Goal: Information Seeking & Learning: Learn about a topic

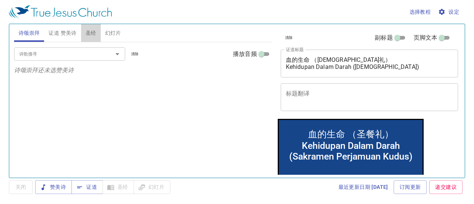
click at [95, 32] on span "圣经" at bounding box center [91, 33] width 11 height 9
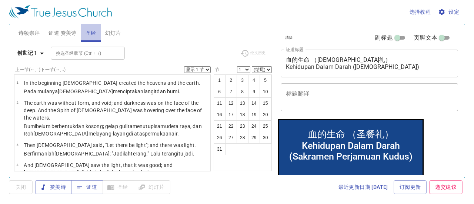
click at [95, 32] on span "圣经" at bounding box center [91, 33] width 11 height 9
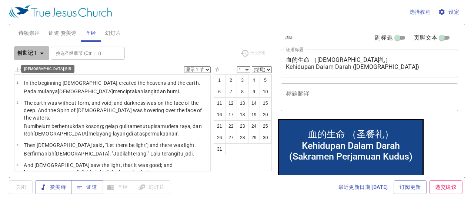
click at [41, 49] on icon "button" at bounding box center [41, 53] width 9 height 9
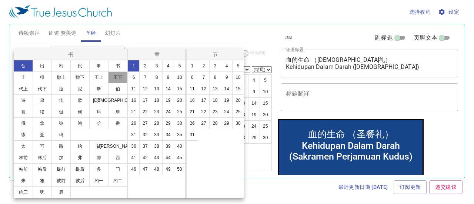
click at [118, 75] on button "王下" at bounding box center [117, 77] width 19 height 12
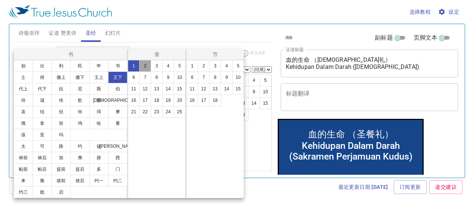
click at [145, 62] on button "2" at bounding box center [145, 66] width 12 height 12
click at [192, 87] on button "11" at bounding box center [192, 89] width 12 height 12
select select "11"
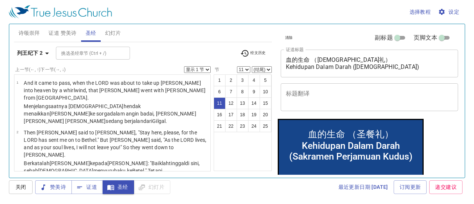
scroll to position [483, 0]
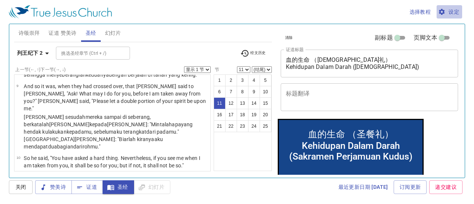
click at [454, 6] on button "设定" at bounding box center [449, 12] width 26 height 14
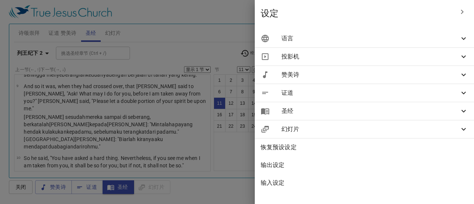
click at [460, 34] on icon at bounding box center [463, 38] width 9 height 9
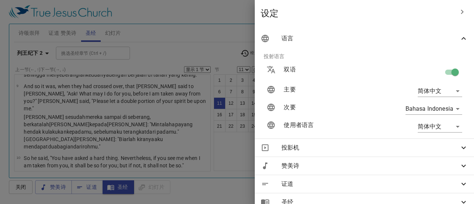
click at [232, 37] on div at bounding box center [237, 102] width 474 height 204
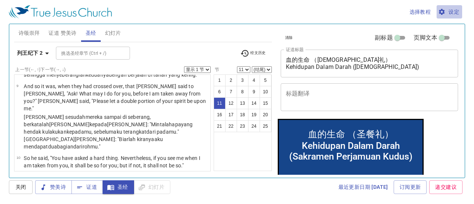
click at [454, 15] on span "设定" at bounding box center [449, 11] width 20 height 9
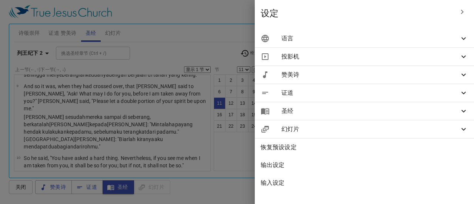
click at [462, 111] on icon at bounding box center [463, 111] width 4 height 3
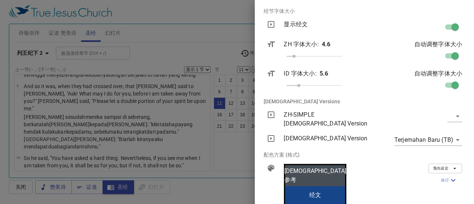
scroll to position [118, 0]
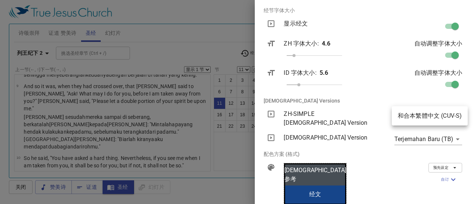
click at [449, 116] on body "选择教程 设定 诗颂崇拜 证道 赞美诗 圣经 幻灯片 诗歌搜寻 诗歌搜寻 清除 播放音频 诗颂崇拜还未选赞美诗 诗歌搜寻 诗歌搜寻 清除 播放音频 证道还未选…" at bounding box center [237, 102] width 474 height 204
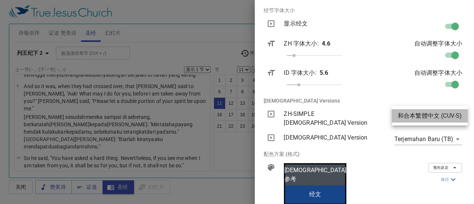
click at [449, 116] on li "和合本繁體中文 (CUV-S)" at bounding box center [430, 115] width 76 height 13
type input "cuv-s"
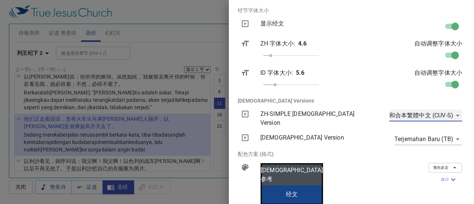
scroll to position [431, 0]
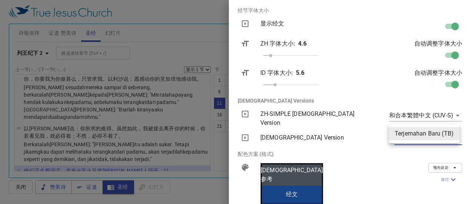
click at [451, 131] on body "选择教程 设定 诗颂崇拜 证道 赞美诗 圣经 幻灯片 诗歌搜寻 诗歌搜寻 清除 播放音频 诗颂崇拜还未选赞美诗 诗歌搜寻 诗歌搜寻 清除 播放音频 证道还未选…" at bounding box center [237, 102] width 474 height 204
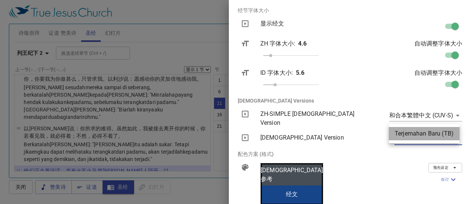
click at [451, 131] on li "Terjemahan Baru (TB)" at bounding box center [424, 133] width 71 height 13
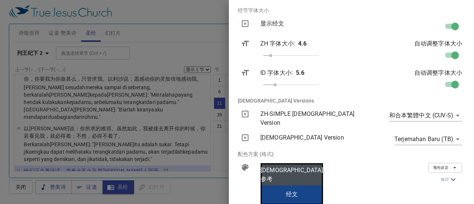
click at [219, 40] on div at bounding box center [237, 102] width 474 height 204
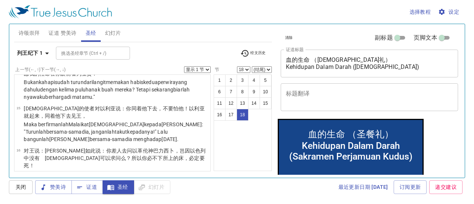
scroll to position [698, 0]
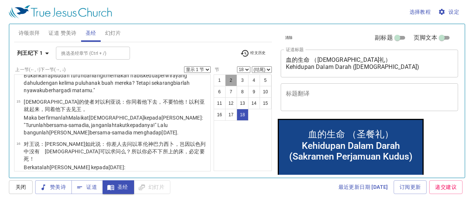
click at [228, 77] on button "2" at bounding box center [231, 80] width 12 height 12
select select "2"
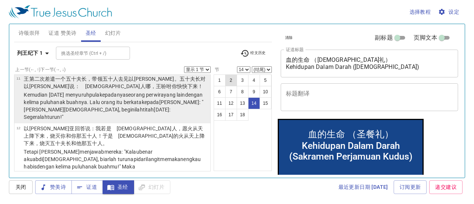
scroll to position [546, 0]
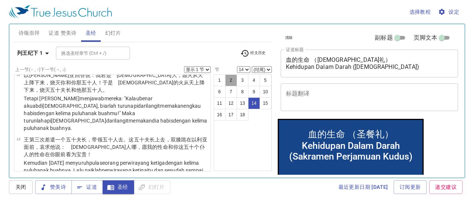
click at [228, 77] on button "2" at bounding box center [231, 80] width 12 height 12
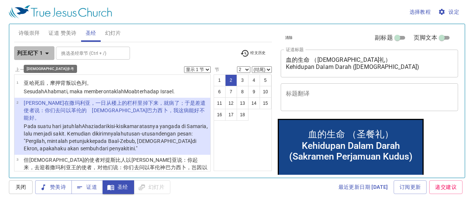
click at [41, 50] on b "列王纪下 1" at bounding box center [30, 52] width 26 height 9
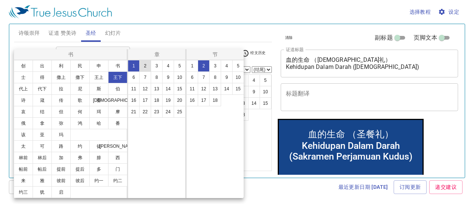
click at [141, 66] on ul "1 2 3 4 5 6 7 8 9 10 11 12 13 14 15 16 17 18 19 20 21 22 23 24 25" at bounding box center [156, 88] width 57 height 57
click at [141, 66] on button "2" at bounding box center [145, 66] width 12 height 12
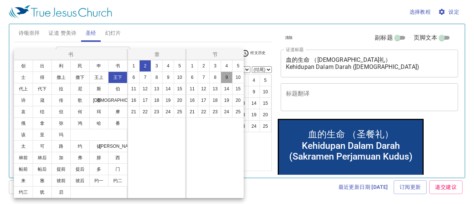
click at [223, 77] on button "9" at bounding box center [227, 77] width 12 height 12
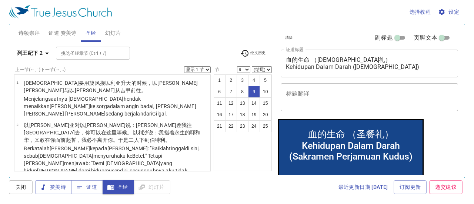
scroll to position [339, 0]
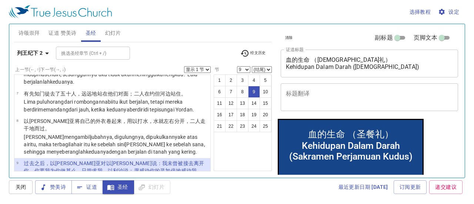
select select "10"
